Goal: Task Accomplishment & Management: Use online tool/utility

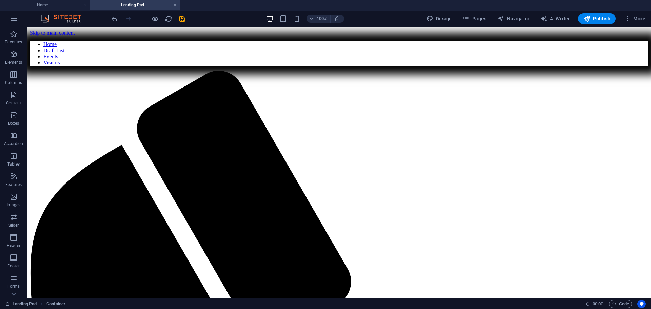
scroll to position [62, 0]
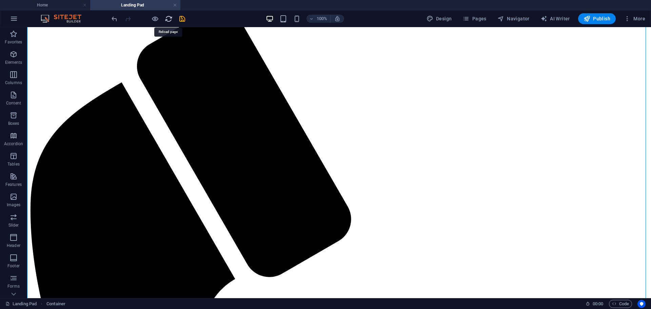
click at [166, 16] on icon "reload" at bounding box center [169, 19] width 8 height 8
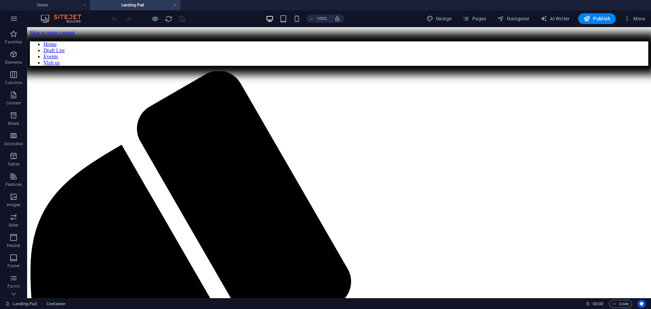
scroll to position [0, 0]
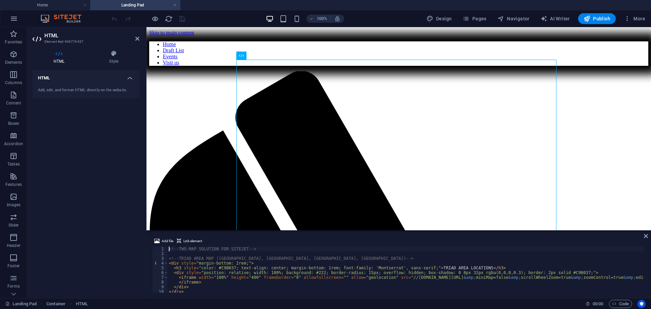
type textarea "</style>"
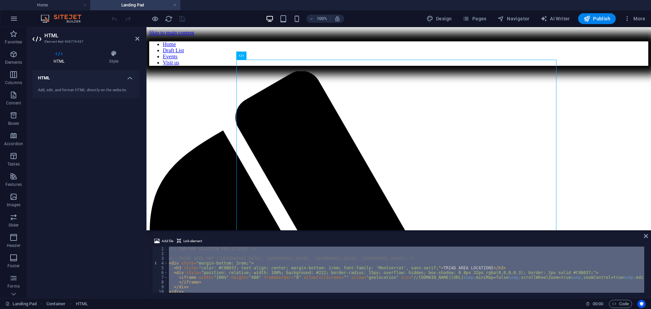
scroll to position [98, 0]
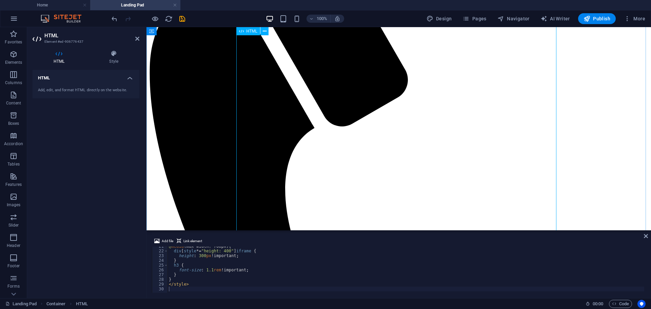
scroll to position [205, 0]
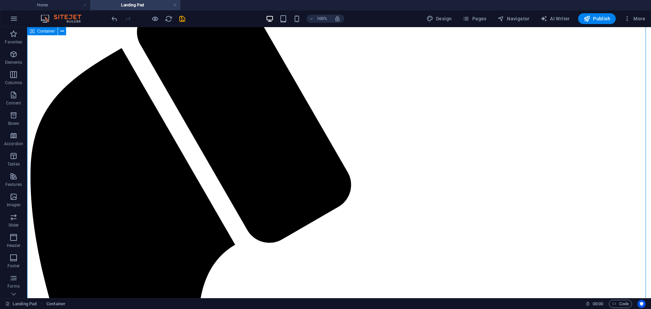
scroll to position [96, 0]
click at [312, 17] on icon "button" at bounding box center [311, 19] width 5 height 4
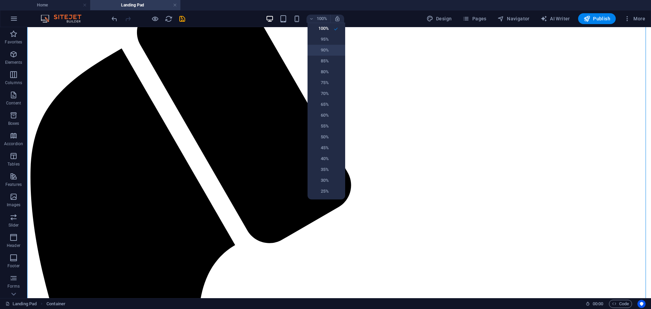
click at [324, 53] on h6 "90%" at bounding box center [320, 50] width 17 height 8
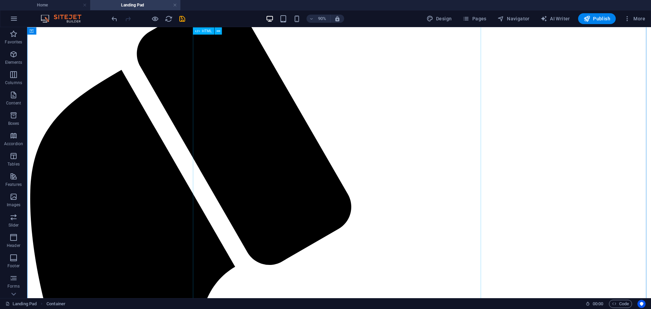
scroll to position [79, 0]
click at [320, 17] on h6 "90%" at bounding box center [322, 19] width 11 height 8
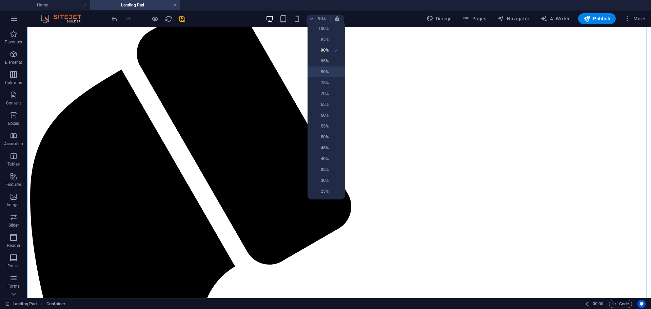
click at [325, 72] on h6 "80%" at bounding box center [320, 72] width 17 height 8
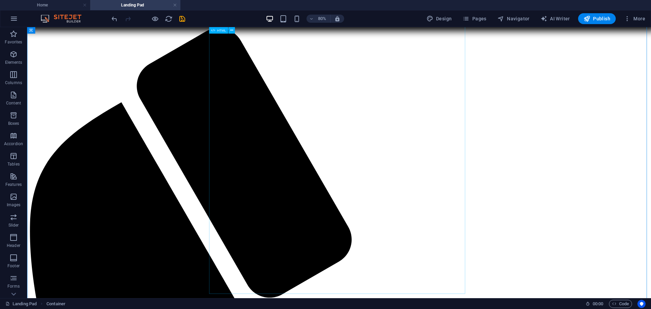
scroll to position [39, 0]
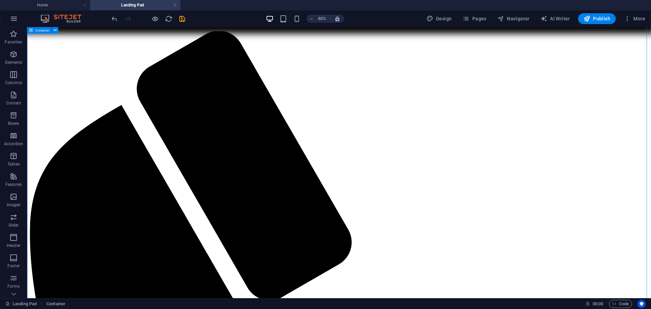
drag, startPoint x: 194, startPoint y: 46, endPoint x: 217, endPoint y: 37, distance: 25.0
click at [180, 21] on icon "save" at bounding box center [182, 19] width 8 height 8
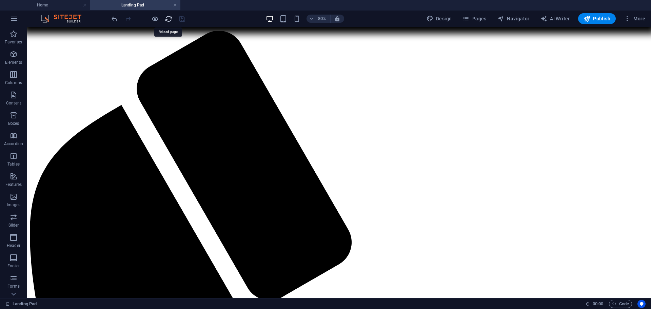
click at [168, 19] on icon "reload" at bounding box center [169, 19] width 8 height 8
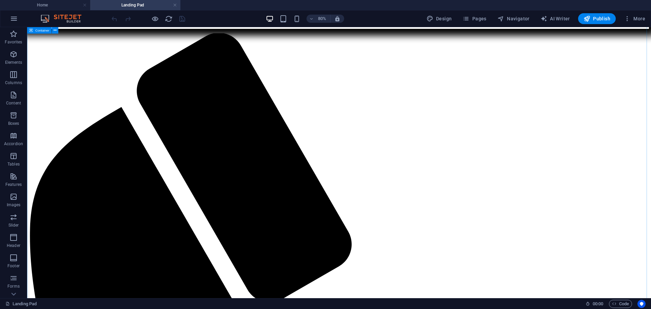
scroll to position [37, 0]
click at [316, 19] on span "80%" at bounding box center [318, 19] width 18 height 8
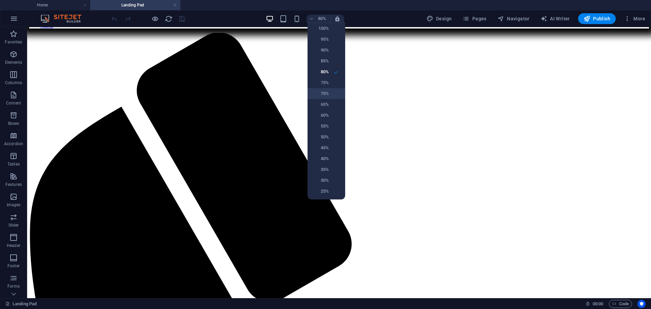
click at [324, 95] on h6 "70%" at bounding box center [320, 94] width 17 height 8
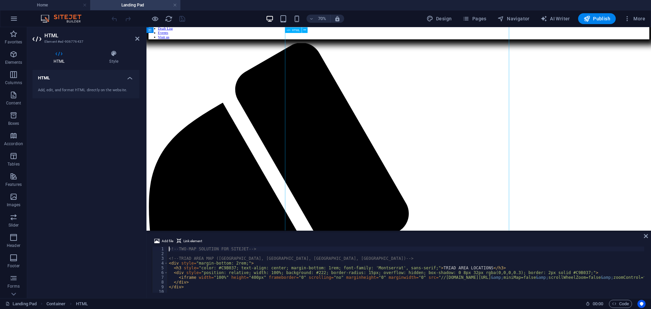
scroll to position [37, 0]
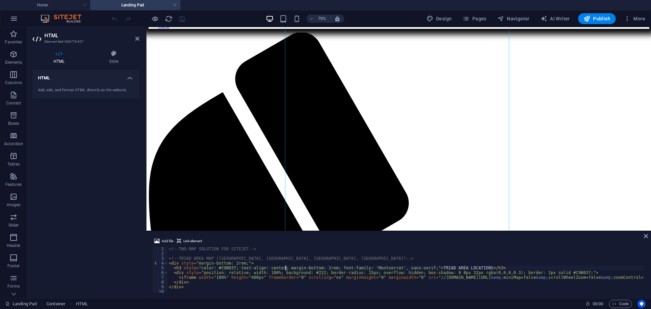
type textarea "</style>"
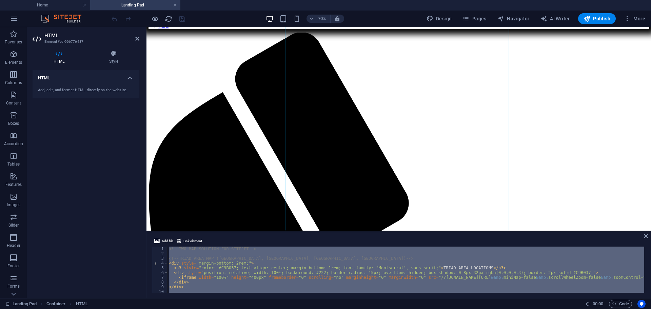
scroll to position [98, 0]
